Goal: Check status: Check status

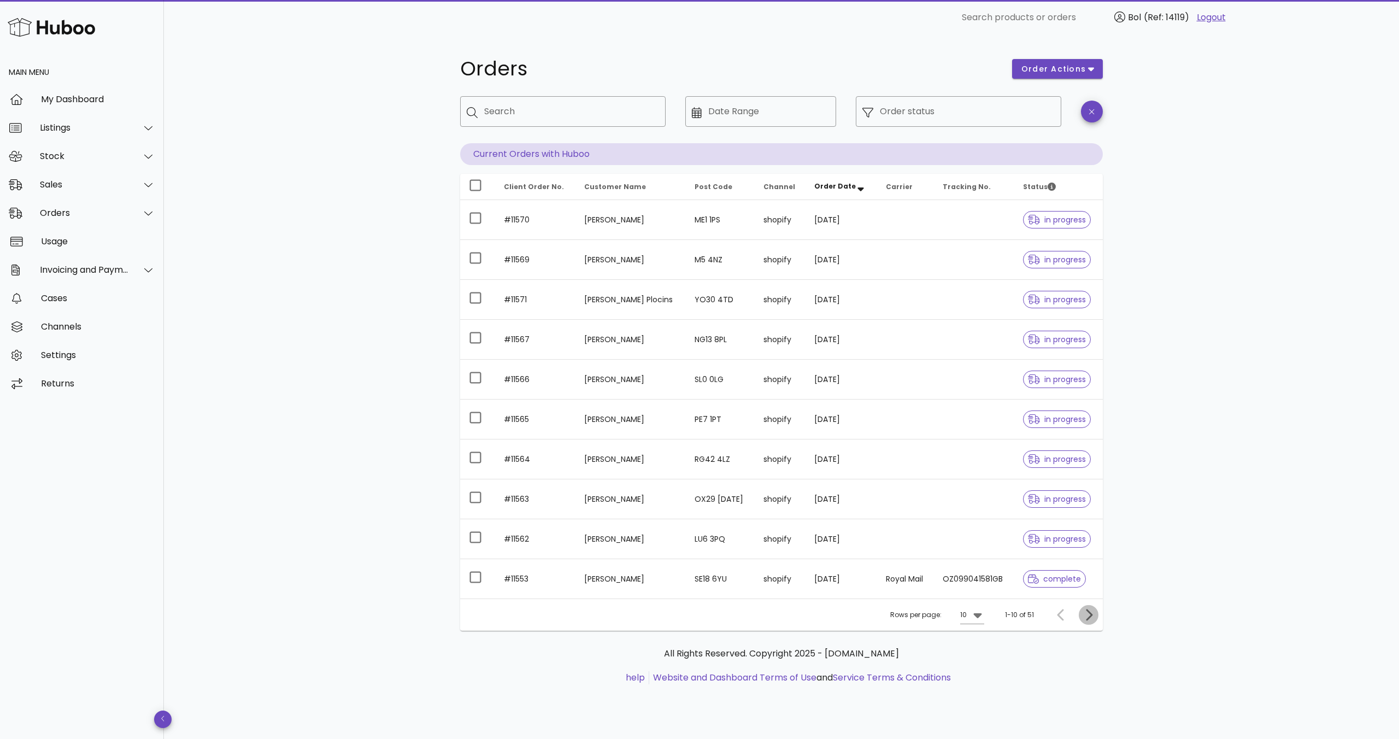
click at [1087, 620] on icon "Next page" at bounding box center [1088, 614] width 13 height 13
click at [1052, 618] on span "Previous page" at bounding box center [1061, 614] width 20 height 13
click at [1061, 616] on icon "Previous page" at bounding box center [1060, 614] width 13 height 13
click at [99, 105] on div "My Dashboard" at bounding box center [98, 98] width 114 height 23
